Goal: Check status: Check status

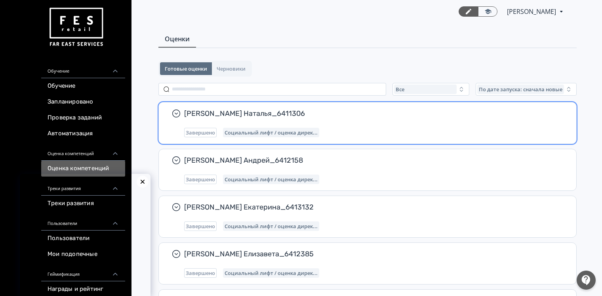
click at [263, 124] on div "[PERSON_NAME] Наталья_6411306 Завершено Социальный лифт / оценка дирек..." at bounding box center [374, 123] width 380 height 29
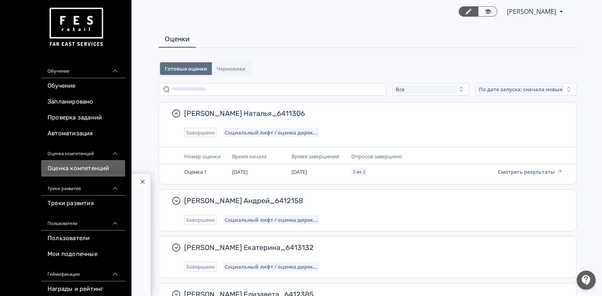
click at [145, 180] on div at bounding box center [143, 182] width 12 height 12
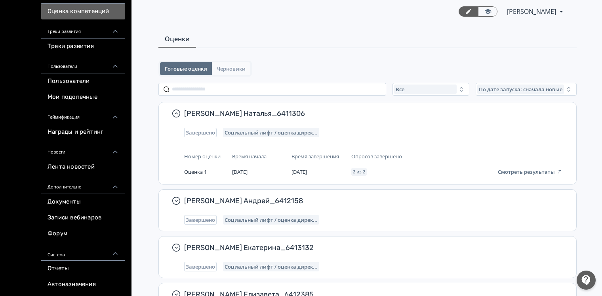
click at [228, 72] on button "Черновики" at bounding box center [231, 68] width 38 height 13
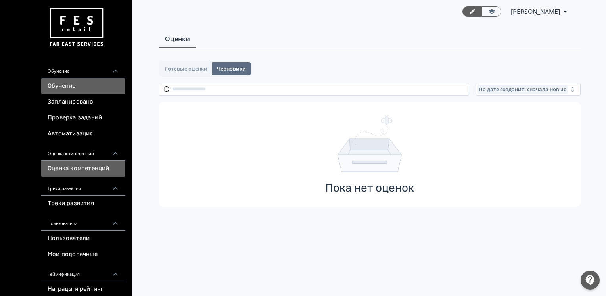
click at [85, 91] on link "Обучение" at bounding box center [83, 86] width 84 height 16
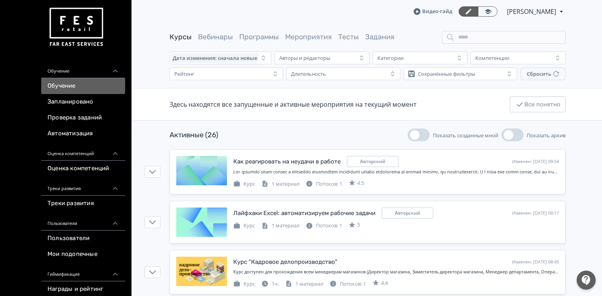
click at [484, 20] on div "Видео-[PERSON_NAME] PRO Повысьте эффективность платформы при помощи дополнитель…" at bounding box center [368, 11] width 396 height 23
click at [485, 15] on link at bounding box center [487, 11] width 19 height 10
